Goal: Information Seeking & Learning: Learn about a topic

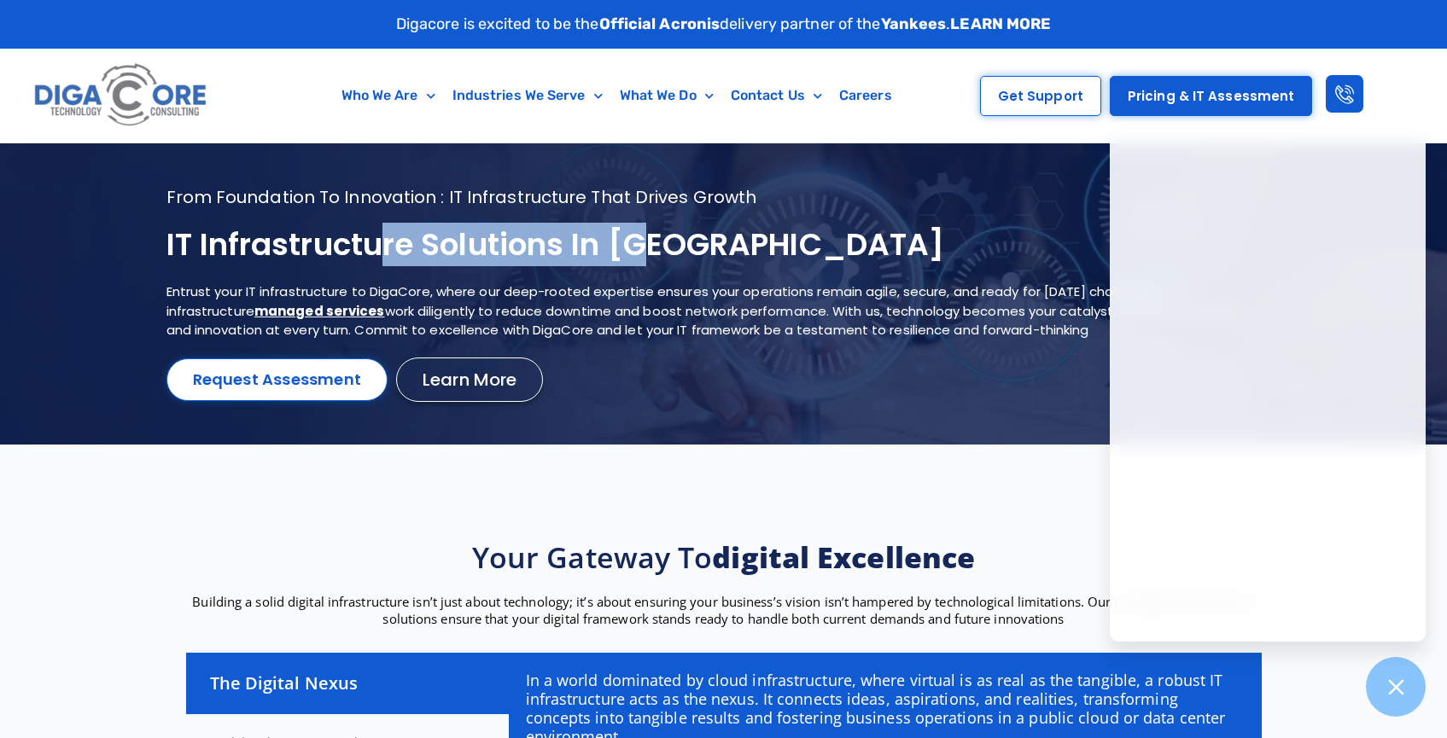
drag, startPoint x: 707, startPoint y: 242, endPoint x: 789, endPoint y: 242, distance: 81.1
click at [770, 242] on h1 "IT Infrastructure Solutions in [GEOGRAPHIC_DATA]" at bounding box center [702, 245] width 1072 height 40
click at [804, 245] on h1 "IT Infrastructure Solutions in [GEOGRAPHIC_DATA]" at bounding box center [702, 245] width 1072 height 40
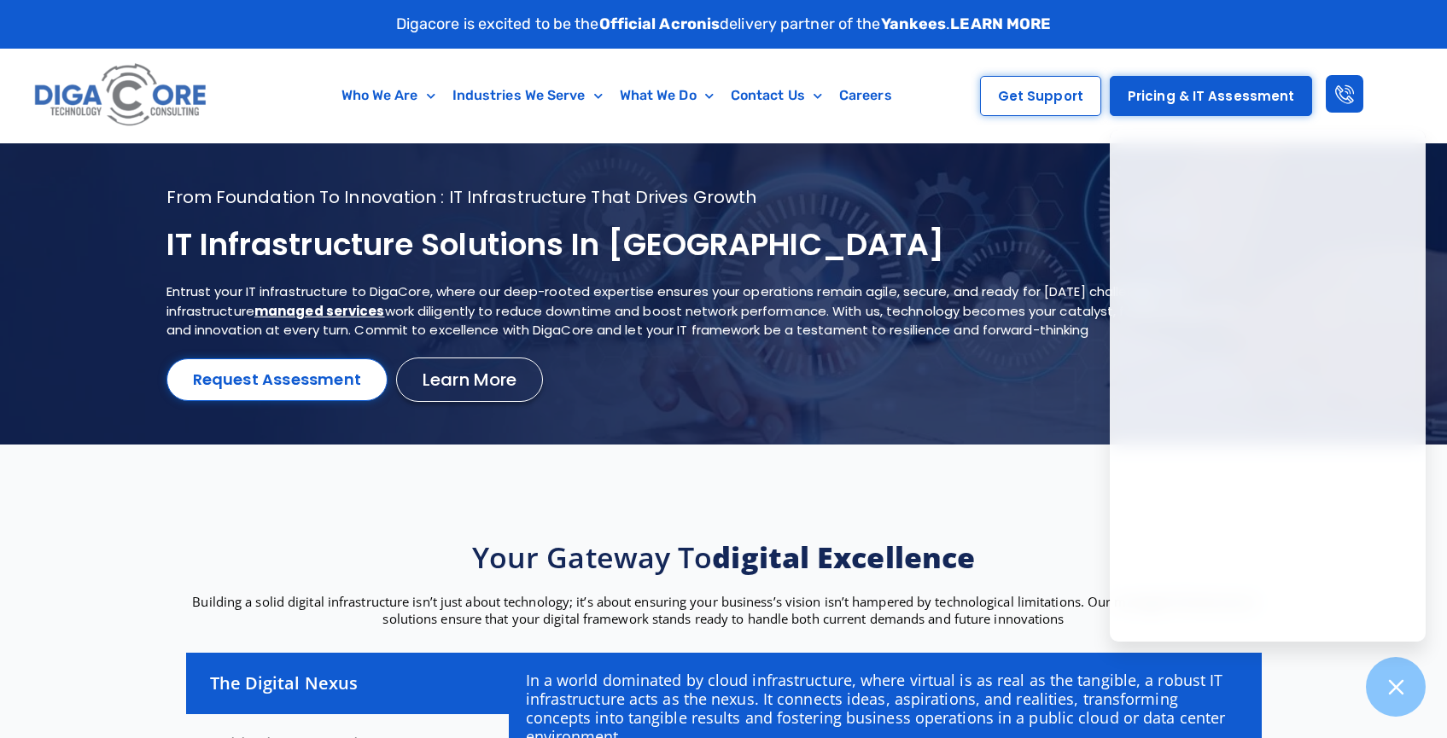
click at [320, 248] on h1 "IT Infrastructure Solutions in [GEOGRAPHIC_DATA]" at bounding box center [702, 245] width 1072 height 40
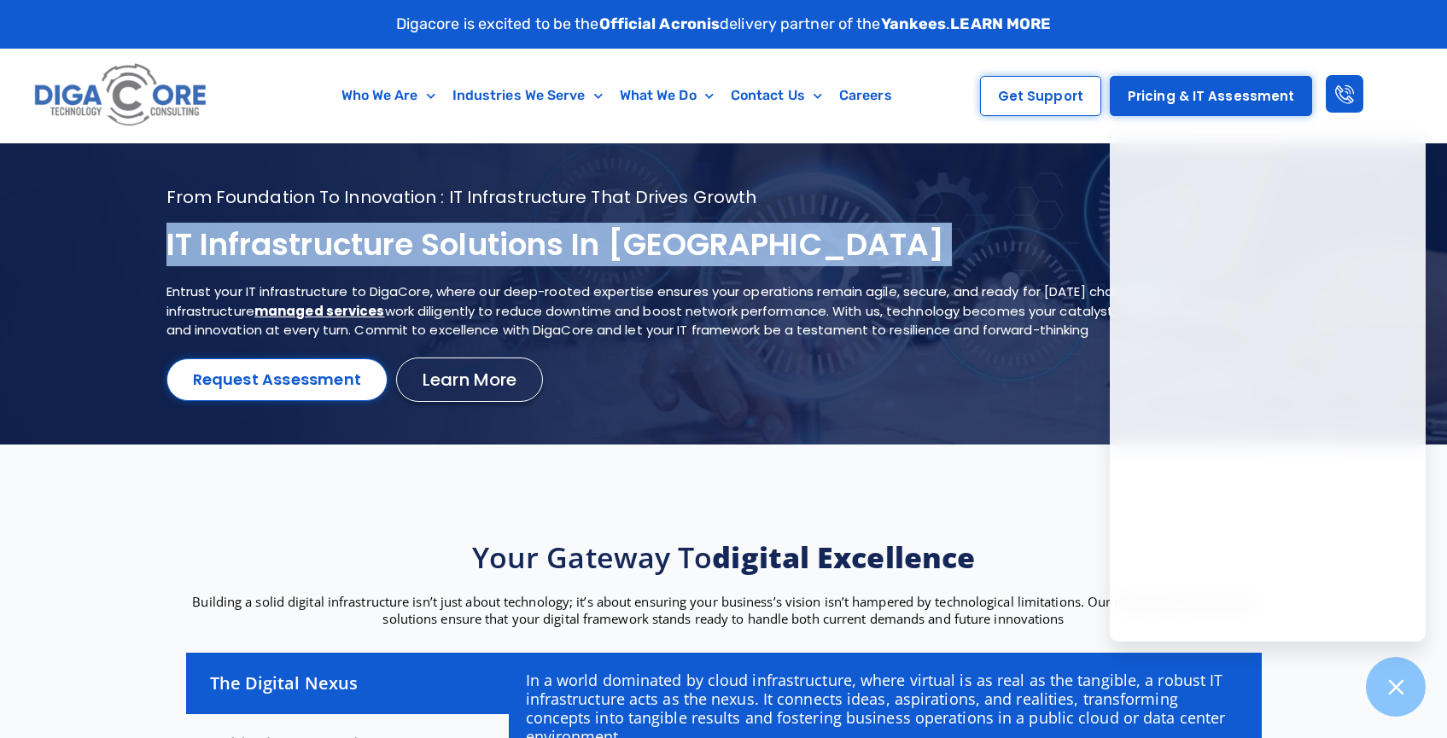
click at [320, 248] on h1 "IT Infrastructure Solutions in [GEOGRAPHIC_DATA]" at bounding box center [702, 245] width 1072 height 40
click at [667, 276] on div "From foundation to innovation : IT infrastructure that drives growth IT Infrast…" at bounding box center [723, 293] width 1115 height 215
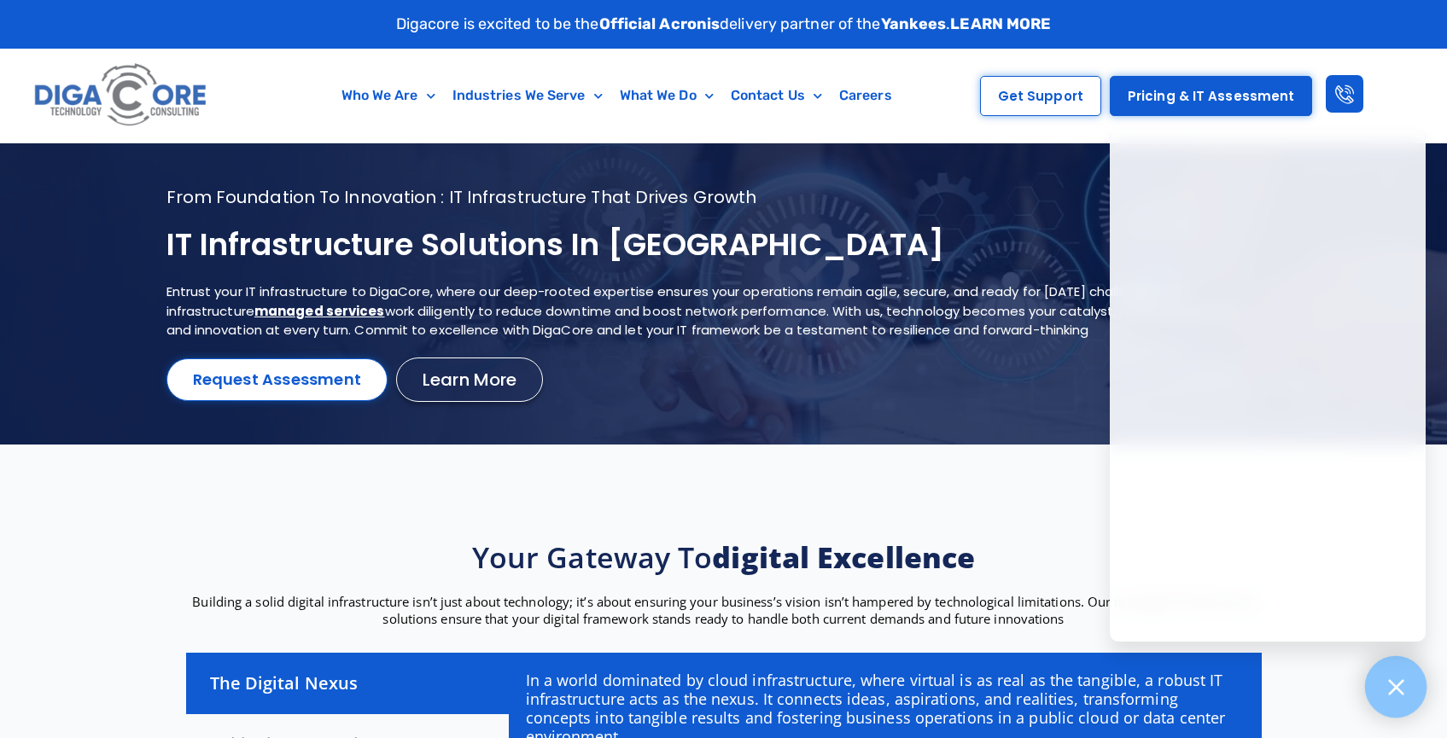
click at [1415, 691] on div at bounding box center [1396, 687] width 62 height 62
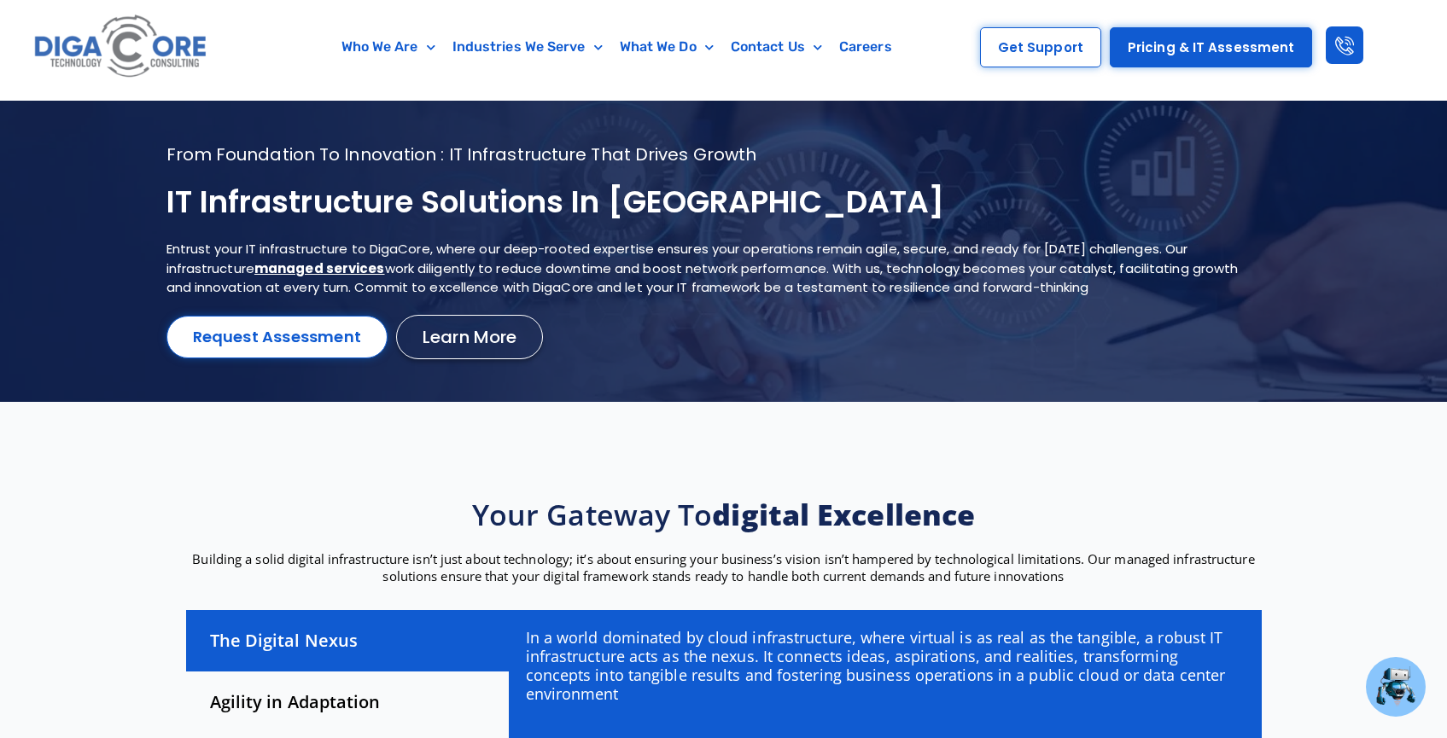
scroll to position [183, 0]
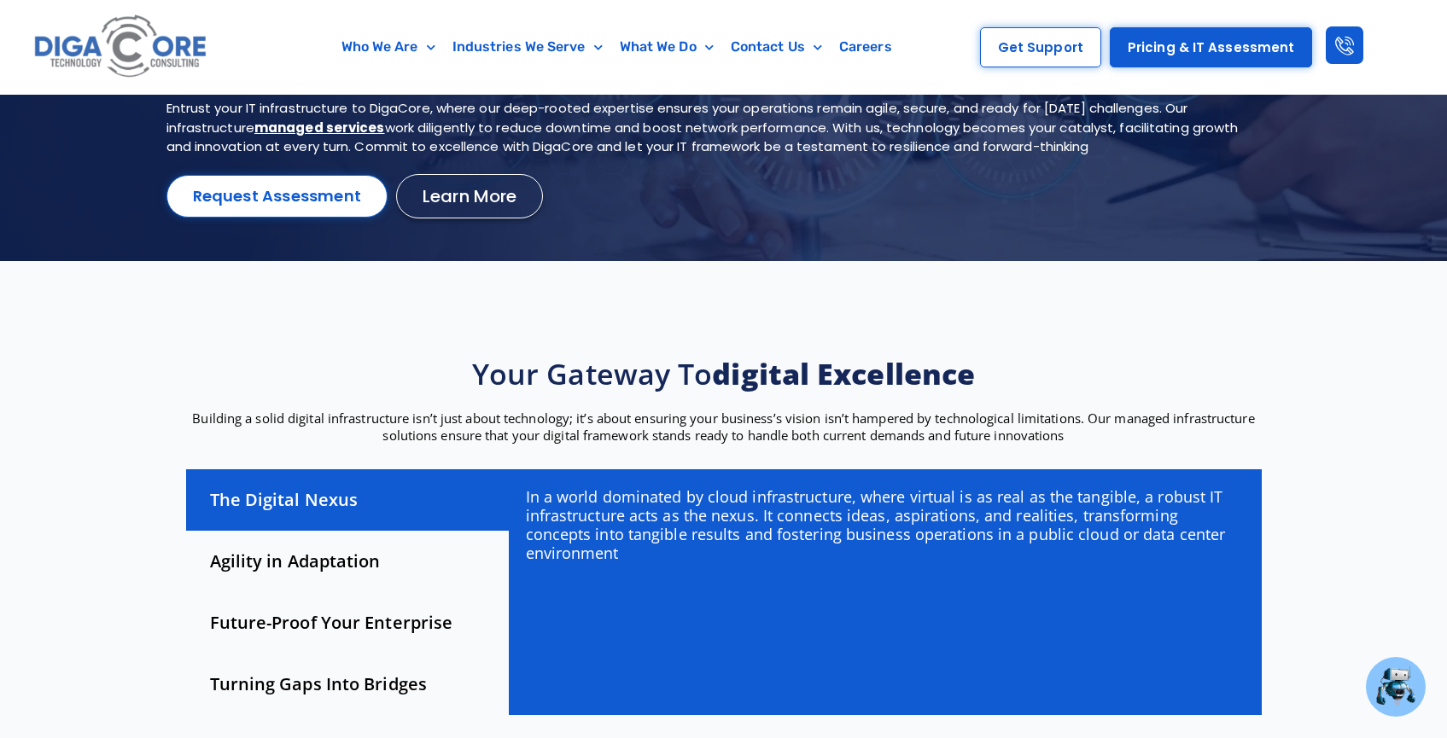
click at [323, 562] on div "Agility in Adaptation" at bounding box center [347, 561] width 323 height 61
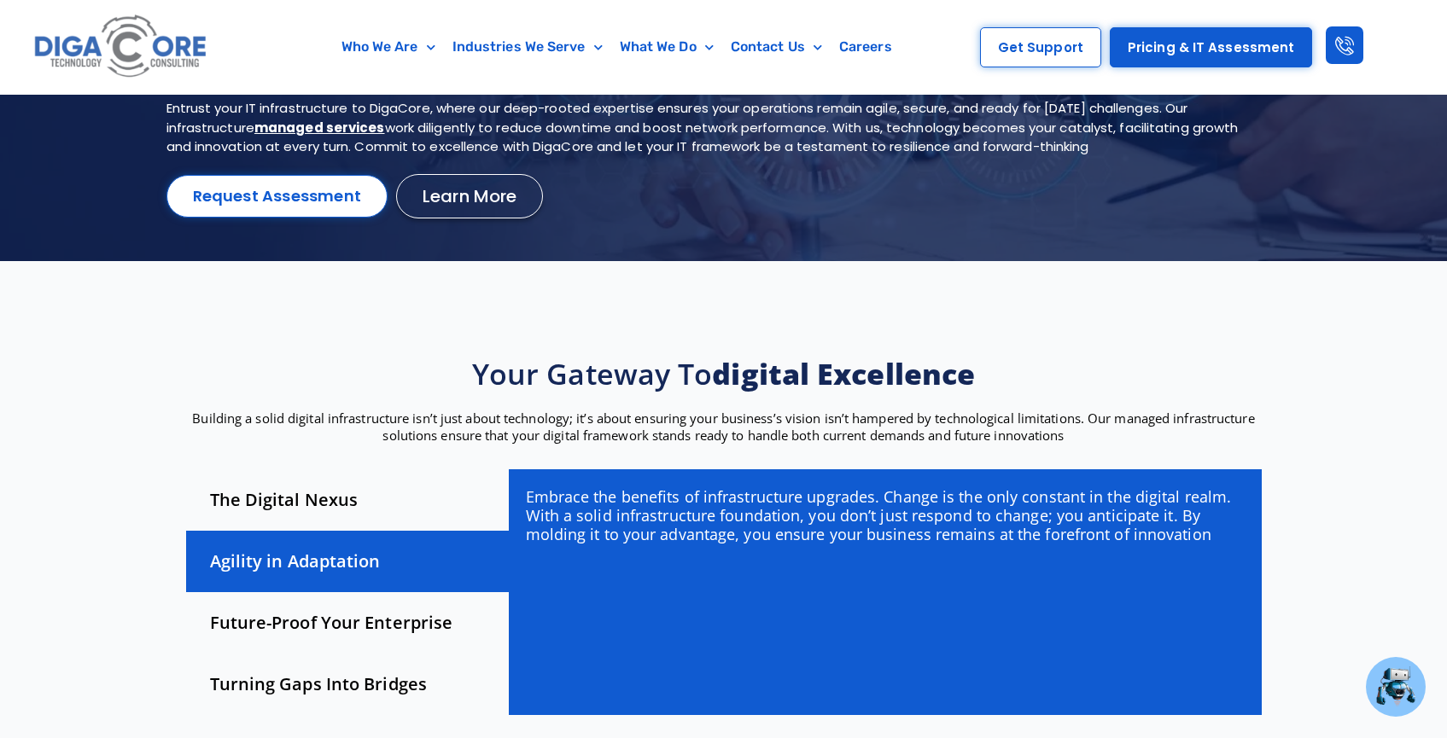
click at [343, 606] on div "Future-Proof Your Enterprise" at bounding box center [347, 622] width 323 height 61
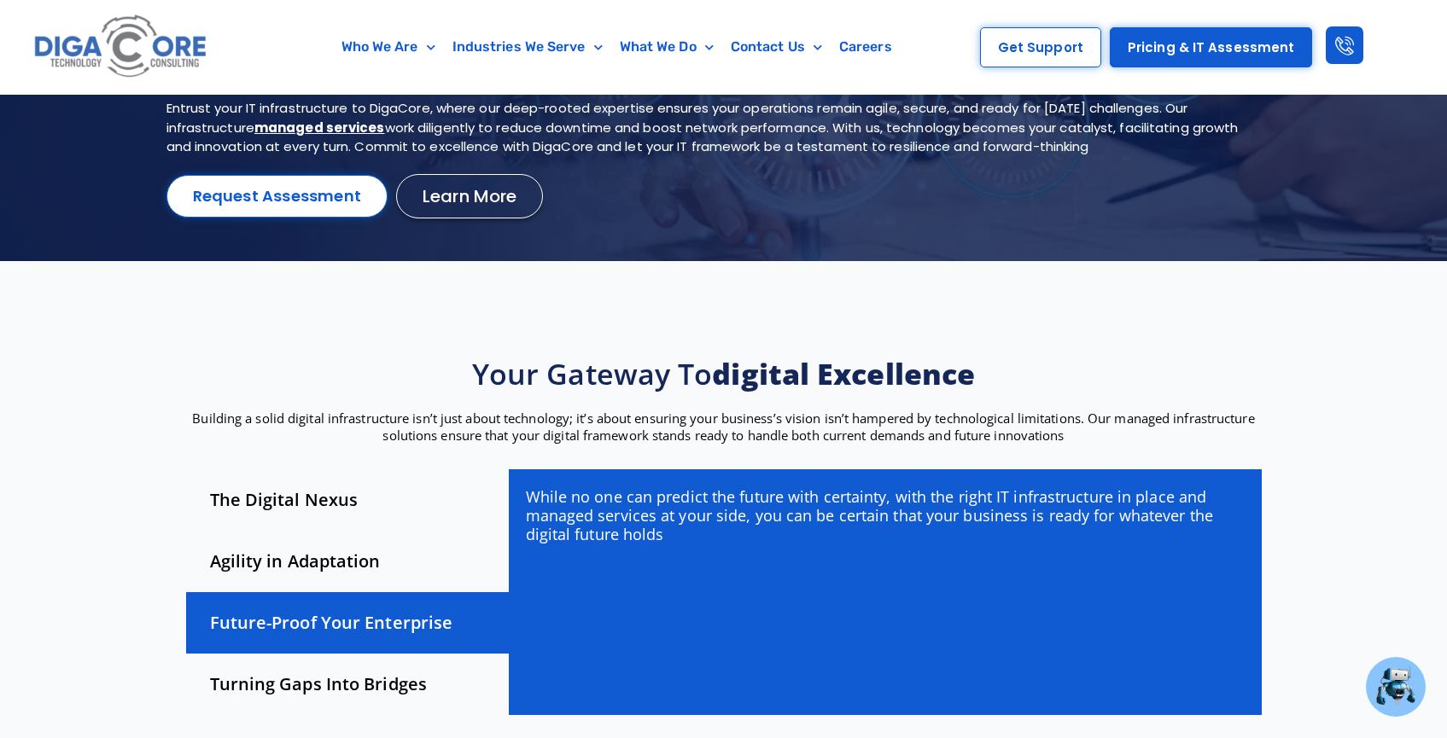
click at [331, 660] on div "Turning Gaps Into Bridges" at bounding box center [347, 684] width 323 height 61
